Goal: Task Accomplishment & Management: Manage account settings

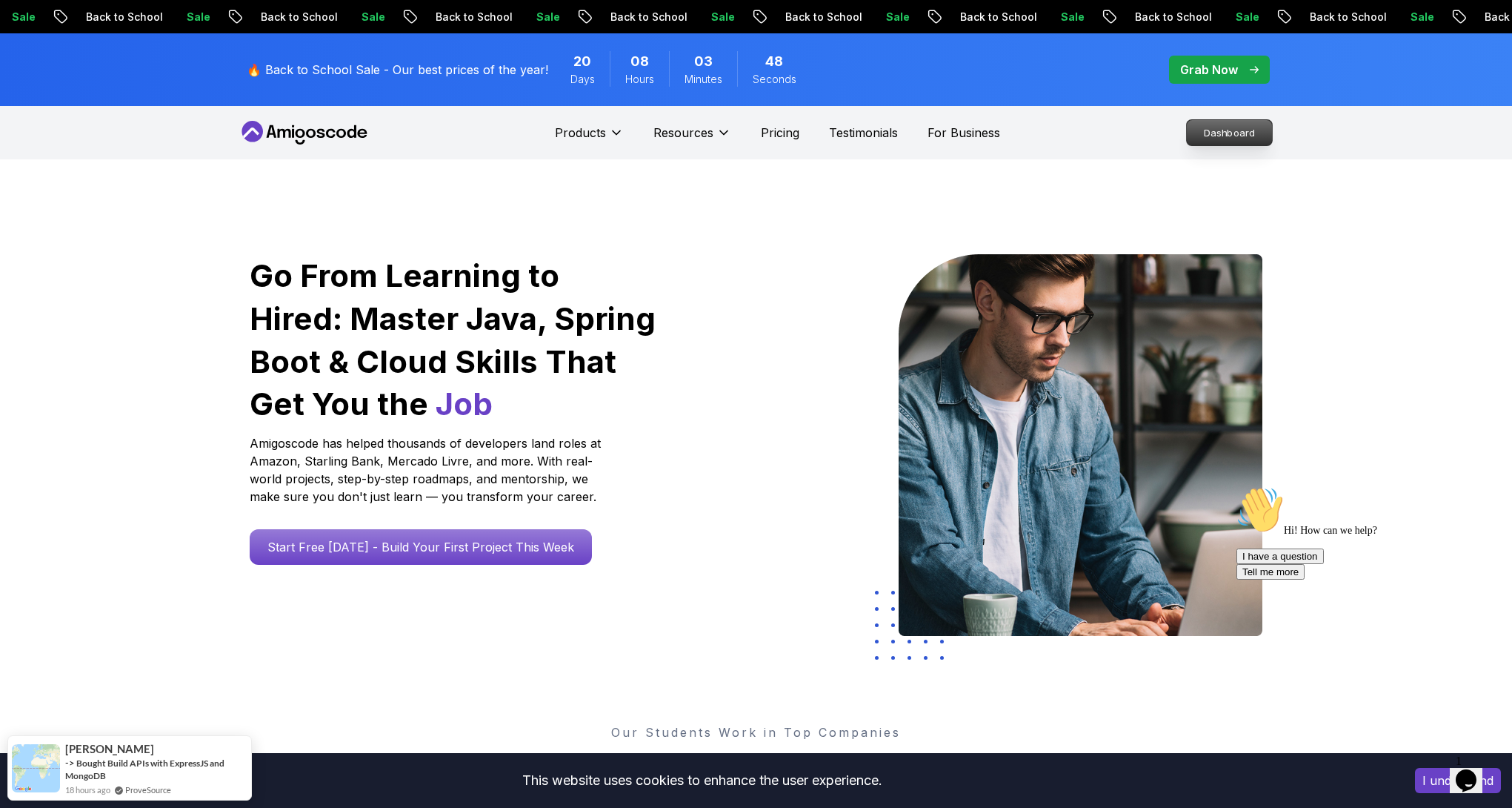
click at [1267, 132] on p "Dashboard" at bounding box center [1229, 132] width 85 height 25
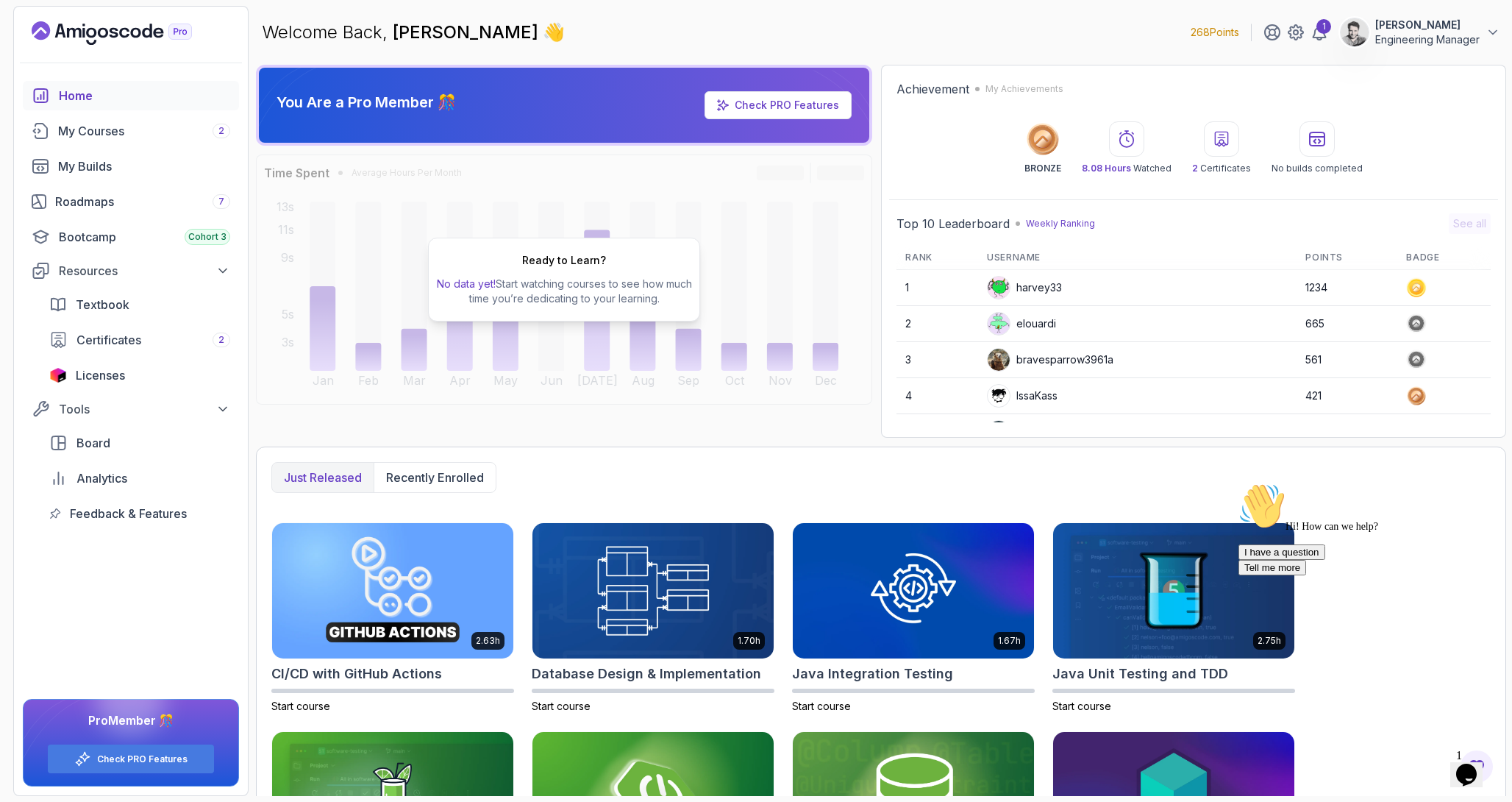
click at [1406, 26] on p "[PERSON_NAME]" at bounding box center [1428, 24] width 104 height 15
click at [1368, 145] on p "Billing" at bounding box center [1378, 143] width 32 height 17
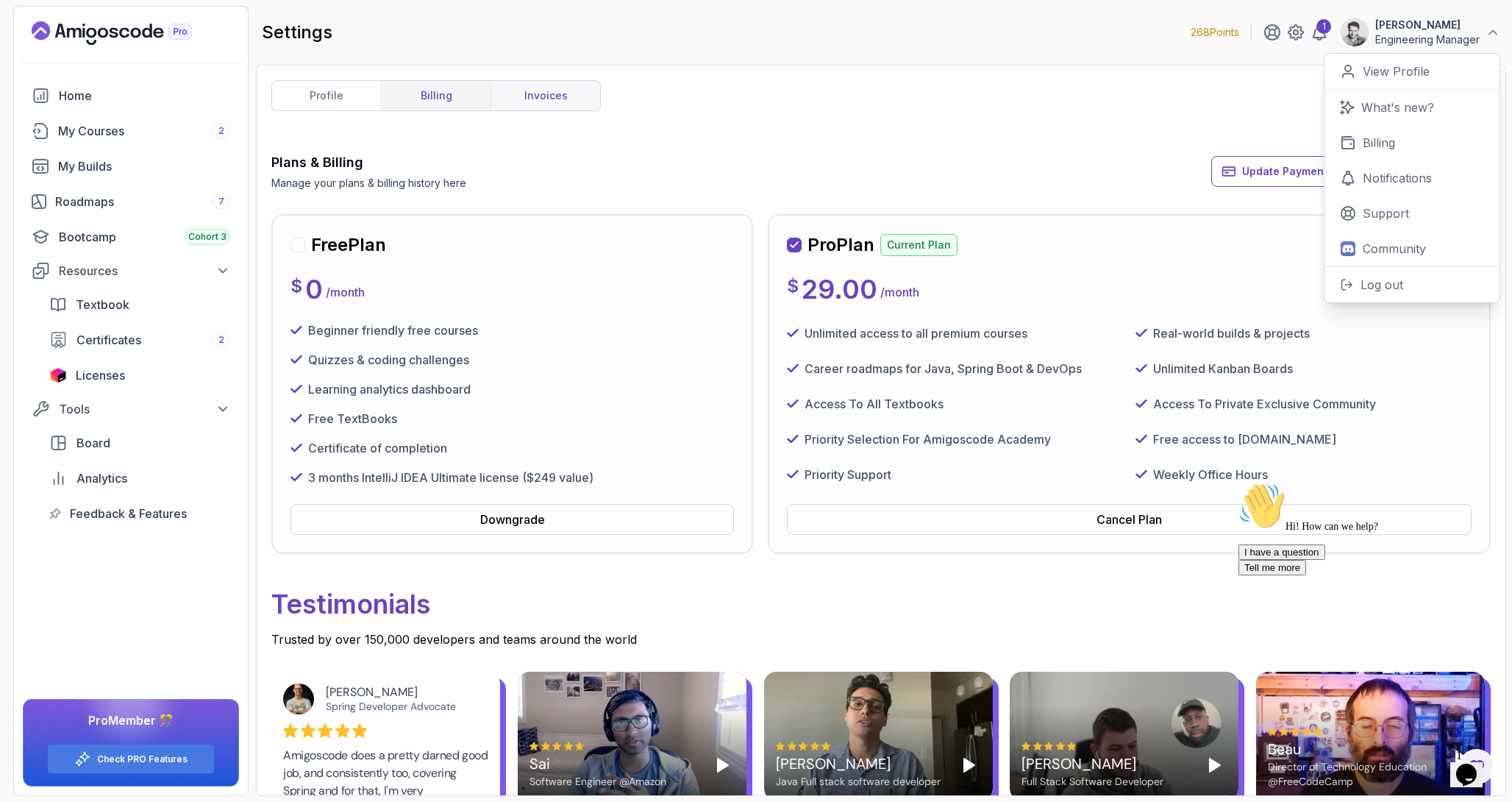
click at [574, 92] on link "invoices" at bounding box center [545, 96] width 110 height 30
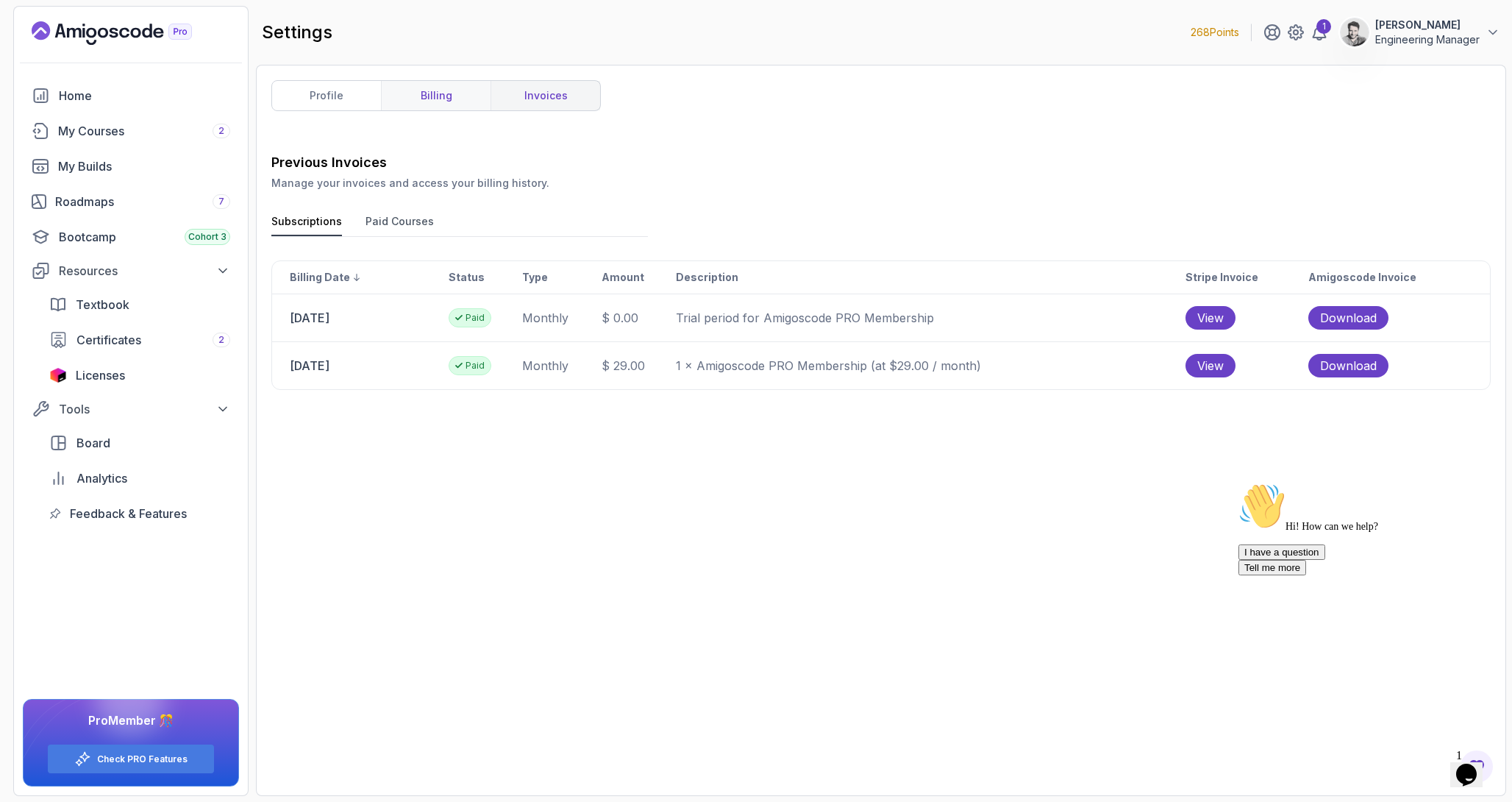
click at [461, 95] on link "billing" at bounding box center [436, 96] width 110 height 30
